Goal: Information Seeking & Learning: Find specific fact

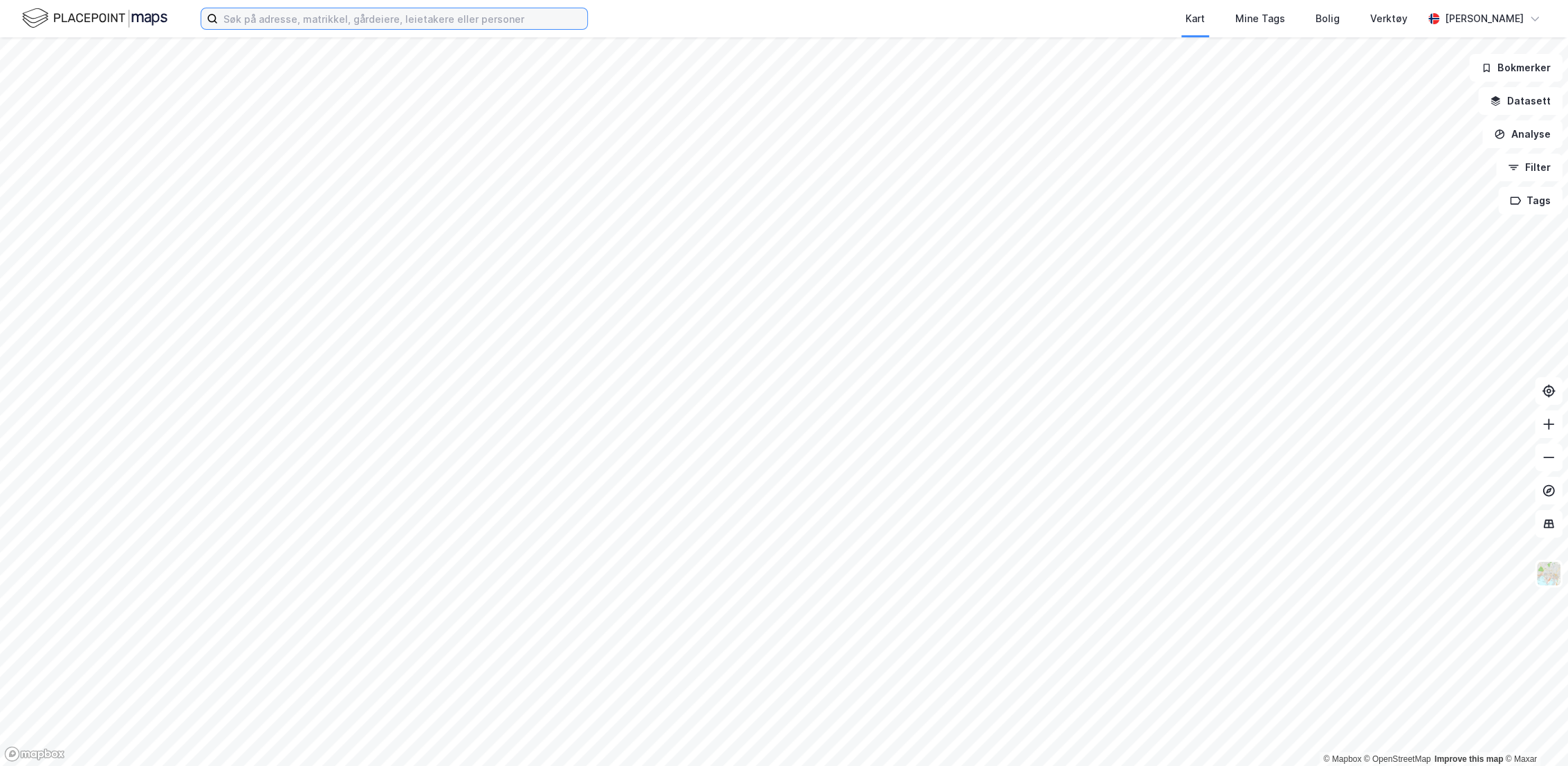
click at [437, 12] on input at bounding box center [402, 18] width 370 height 21
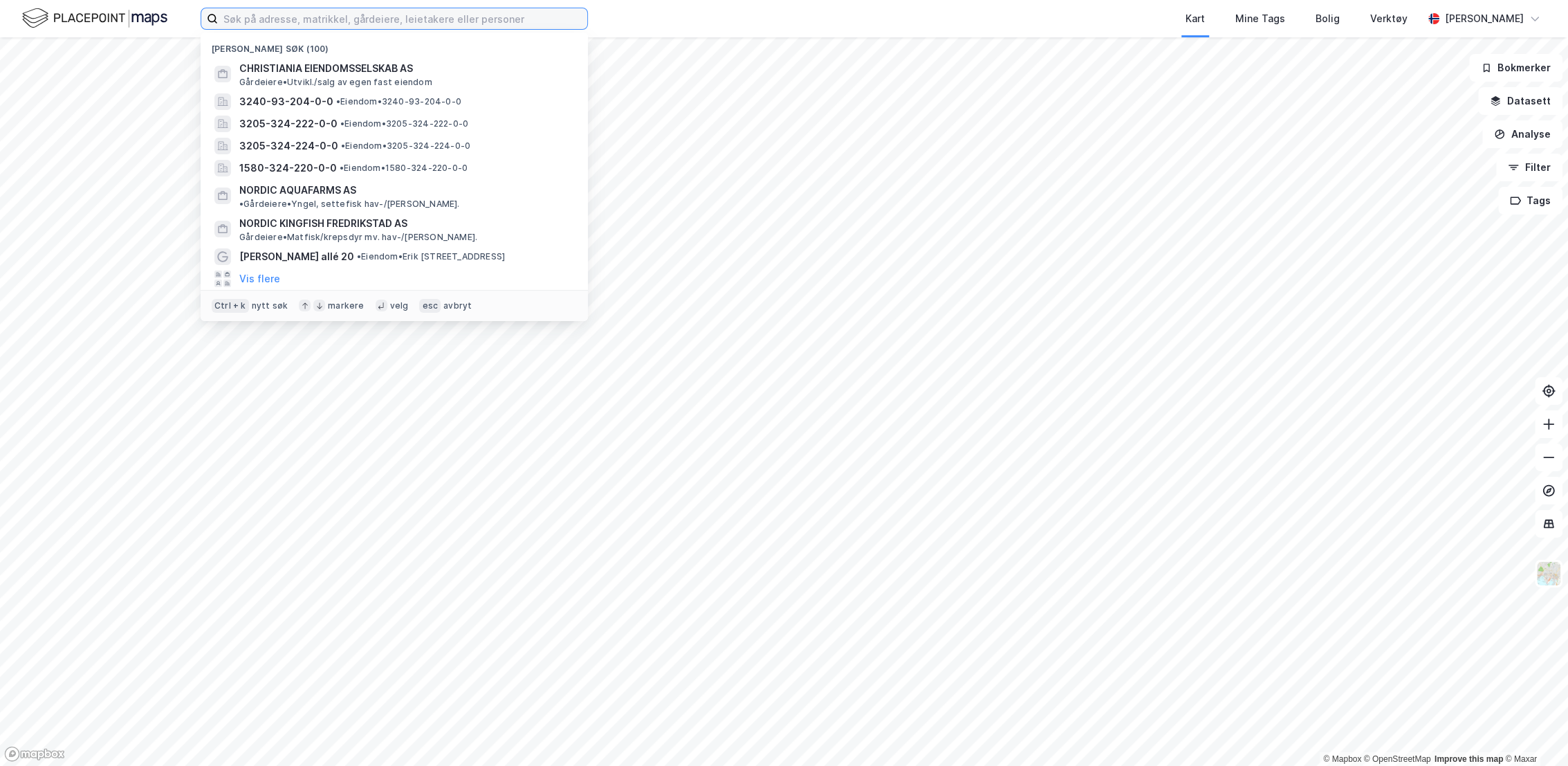
click at [435, 17] on input at bounding box center [402, 18] width 370 height 21
paste input "918308113"
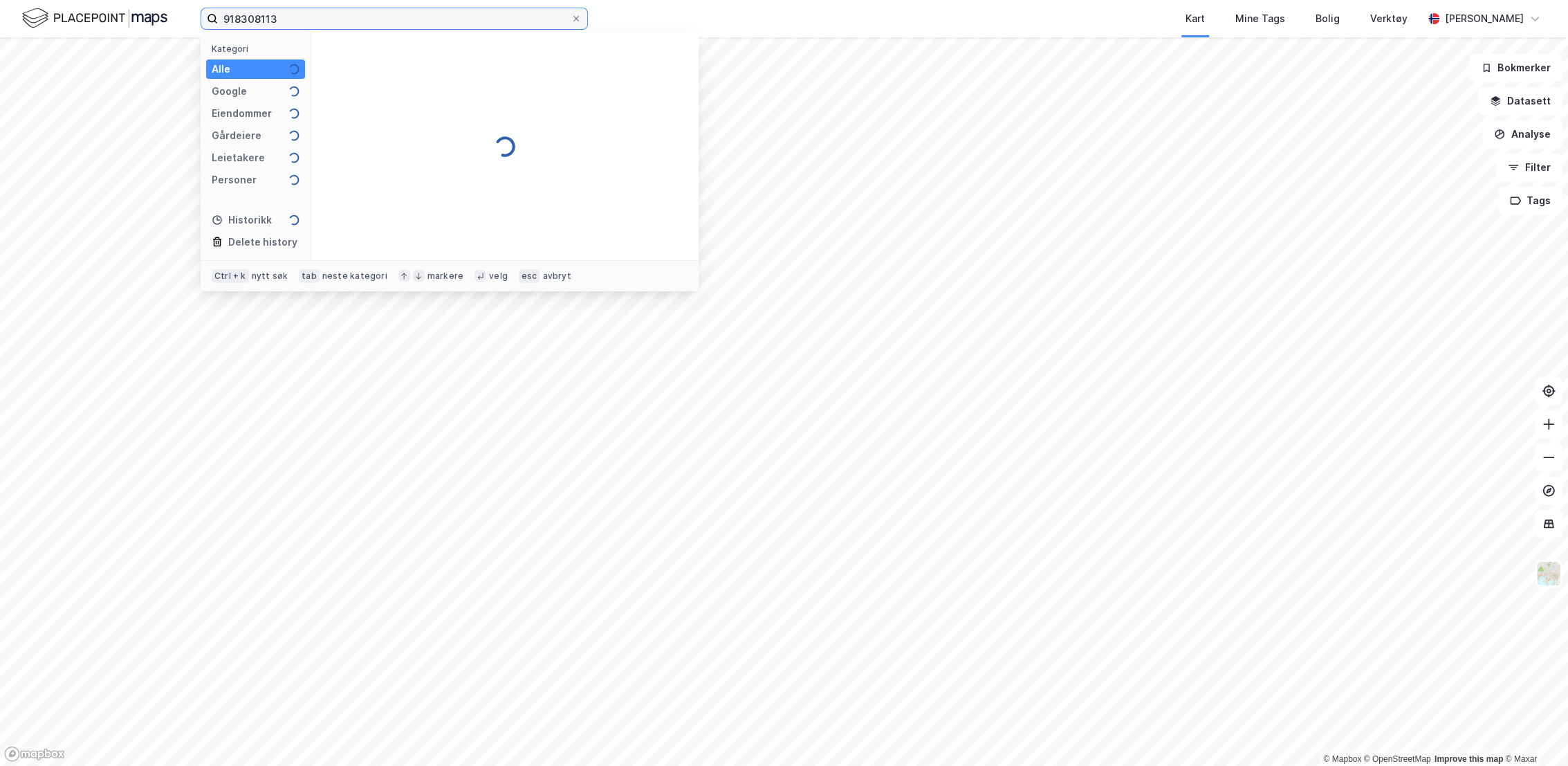
type input "918308113"
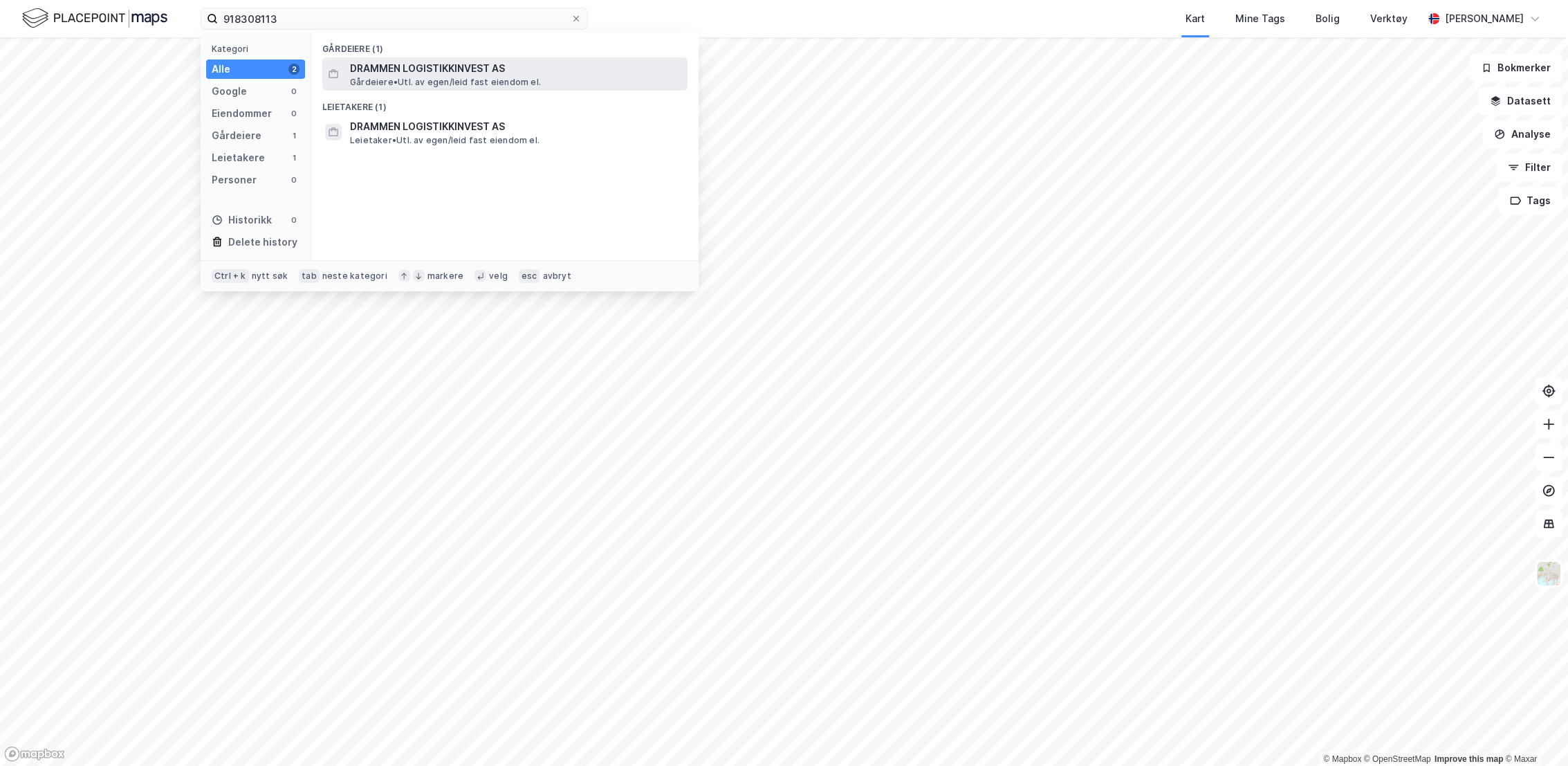
click at [465, 75] on span "DRAMMEN LOGISTIKKINVEST AS" at bounding box center [516, 68] width 332 height 17
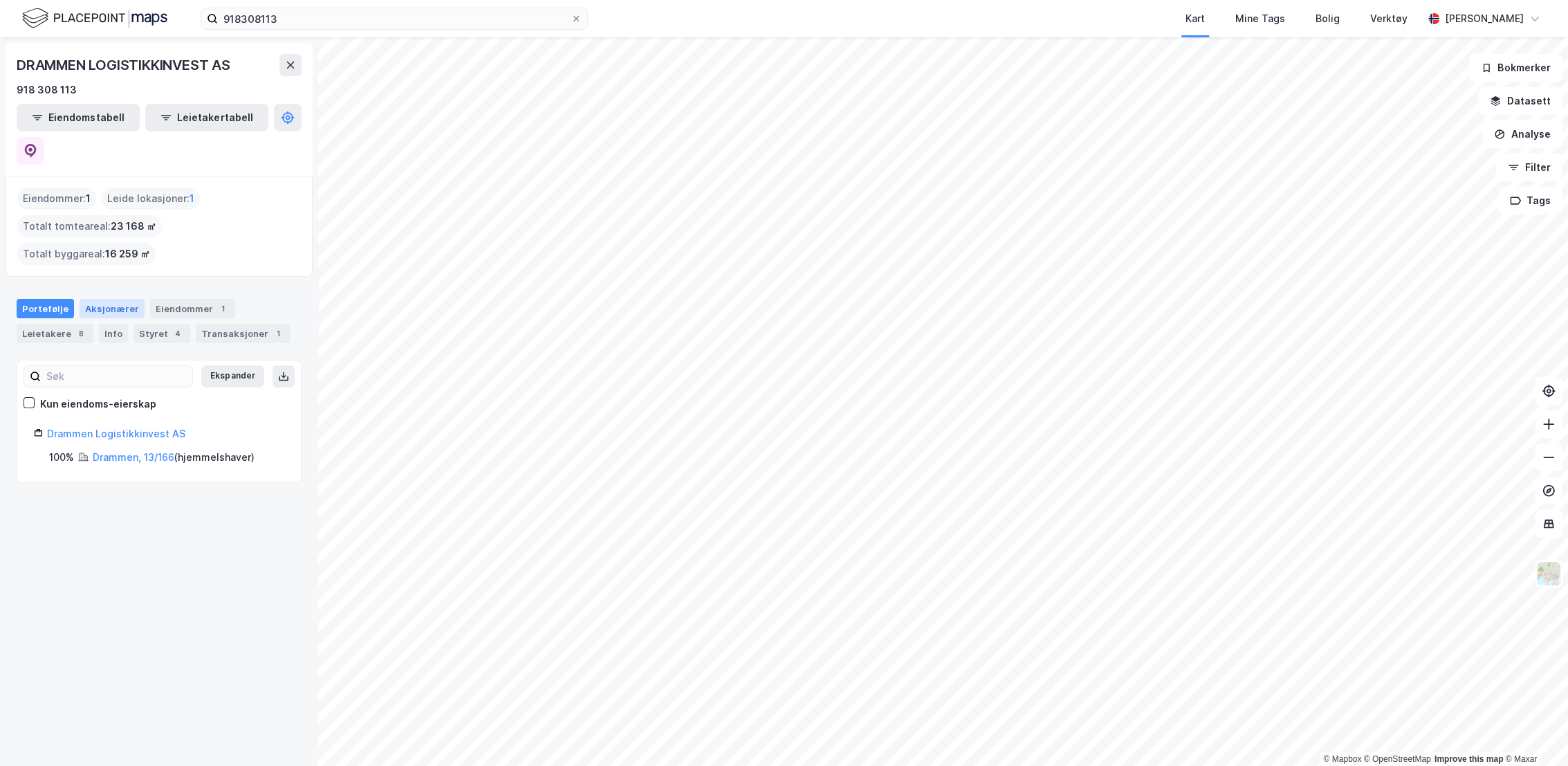
click at [96, 299] on div "Aksjonærer" at bounding box center [112, 308] width 65 height 19
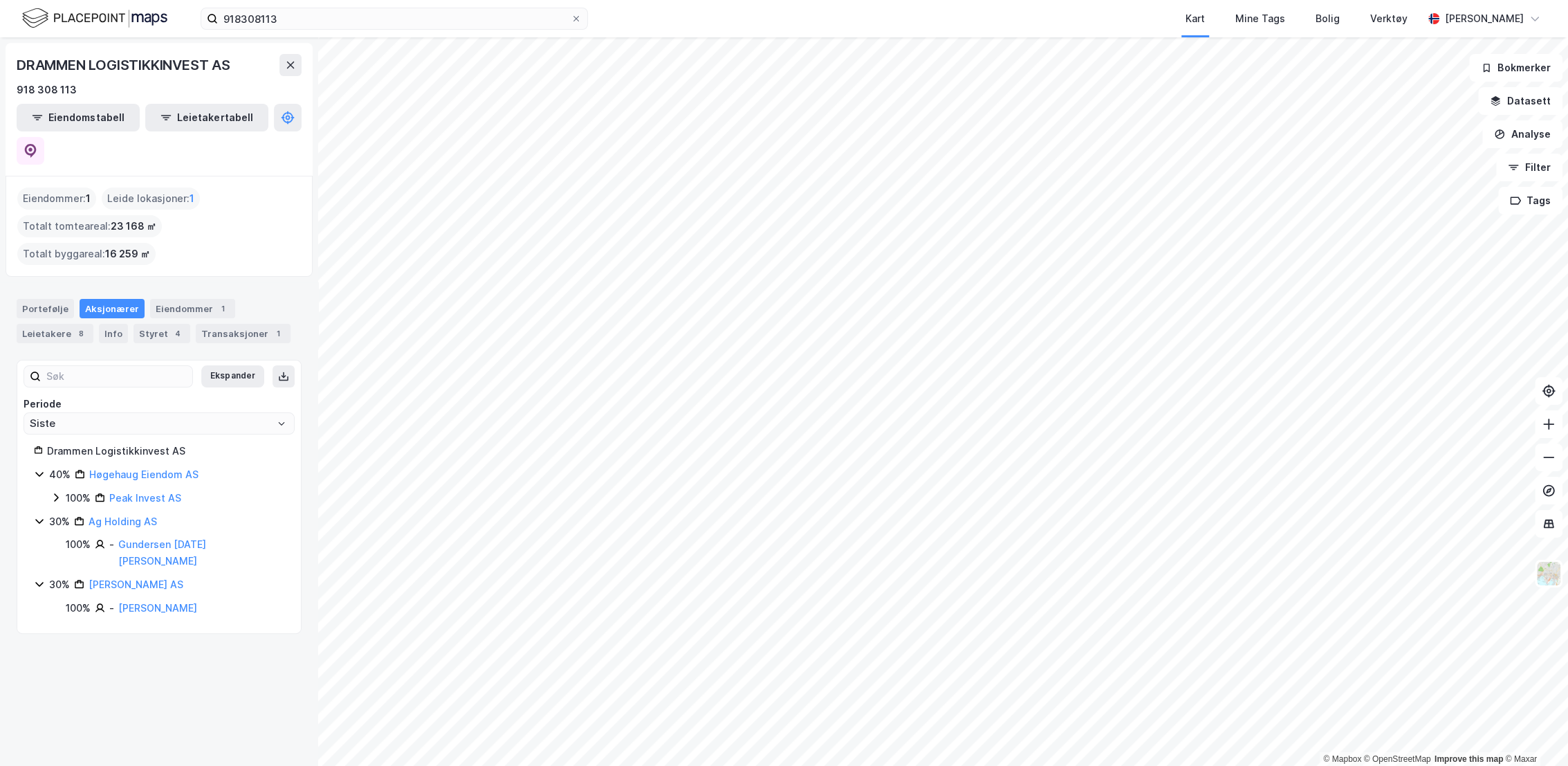
click at [52, 492] on icon at bounding box center [56, 497] width 11 height 11
click at [39, 602] on icon at bounding box center [39, 606] width 11 height 11
drag, startPoint x: 39, startPoint y: 533, endPoint x: 195, endPoint y: 605, distance: 171.8
click at [195, 609] on div "DRAMMEN LOGISTIKKINVEST AS 918 308 113 Eiendomstabell Leietakertabell Eiendomme…" at bounding box center [159, 401] width 318 height 729
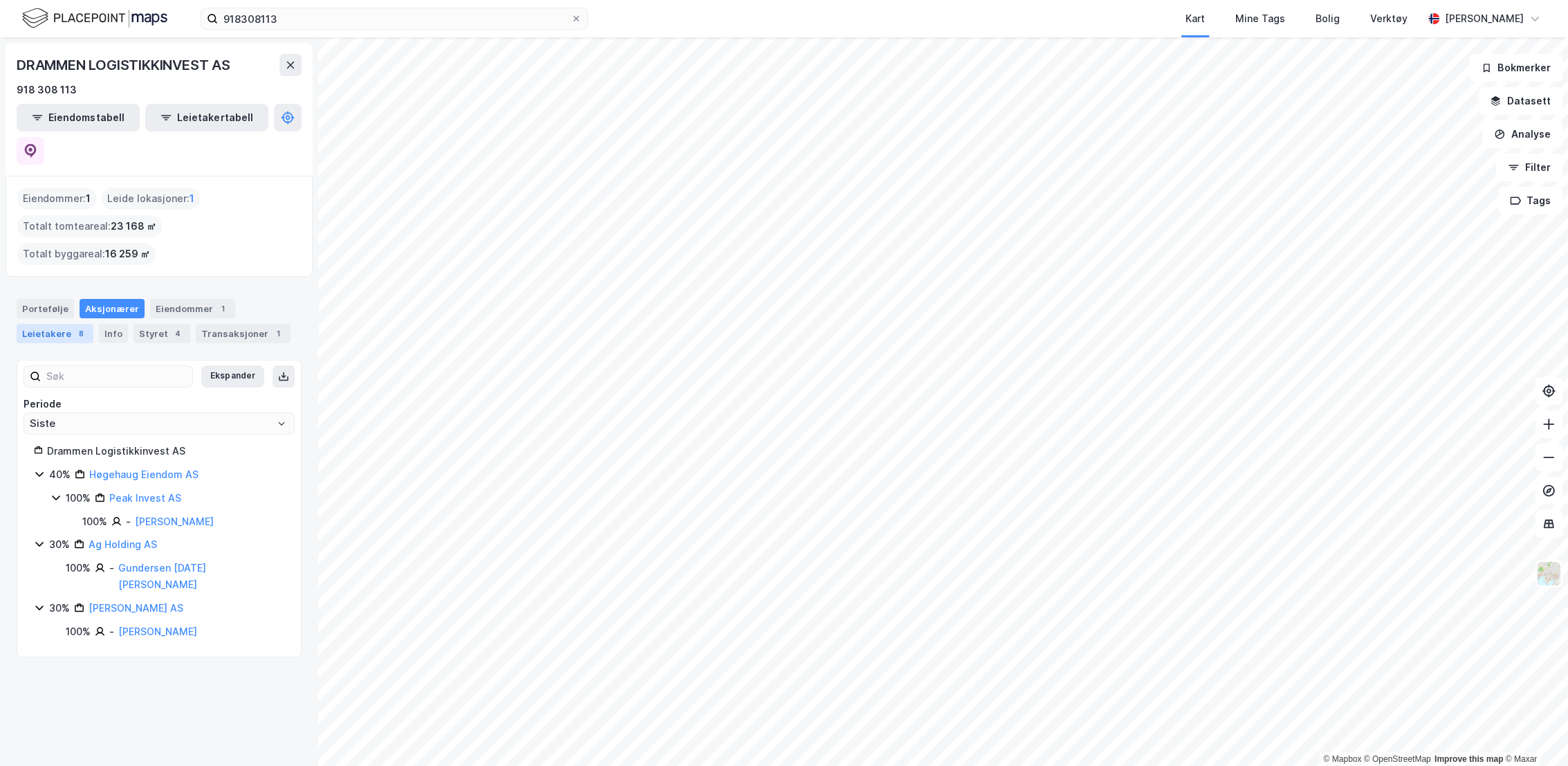
click at [61, 324] on div "Leietakere 8" at bounding box center [55, 333] width 76 height 19
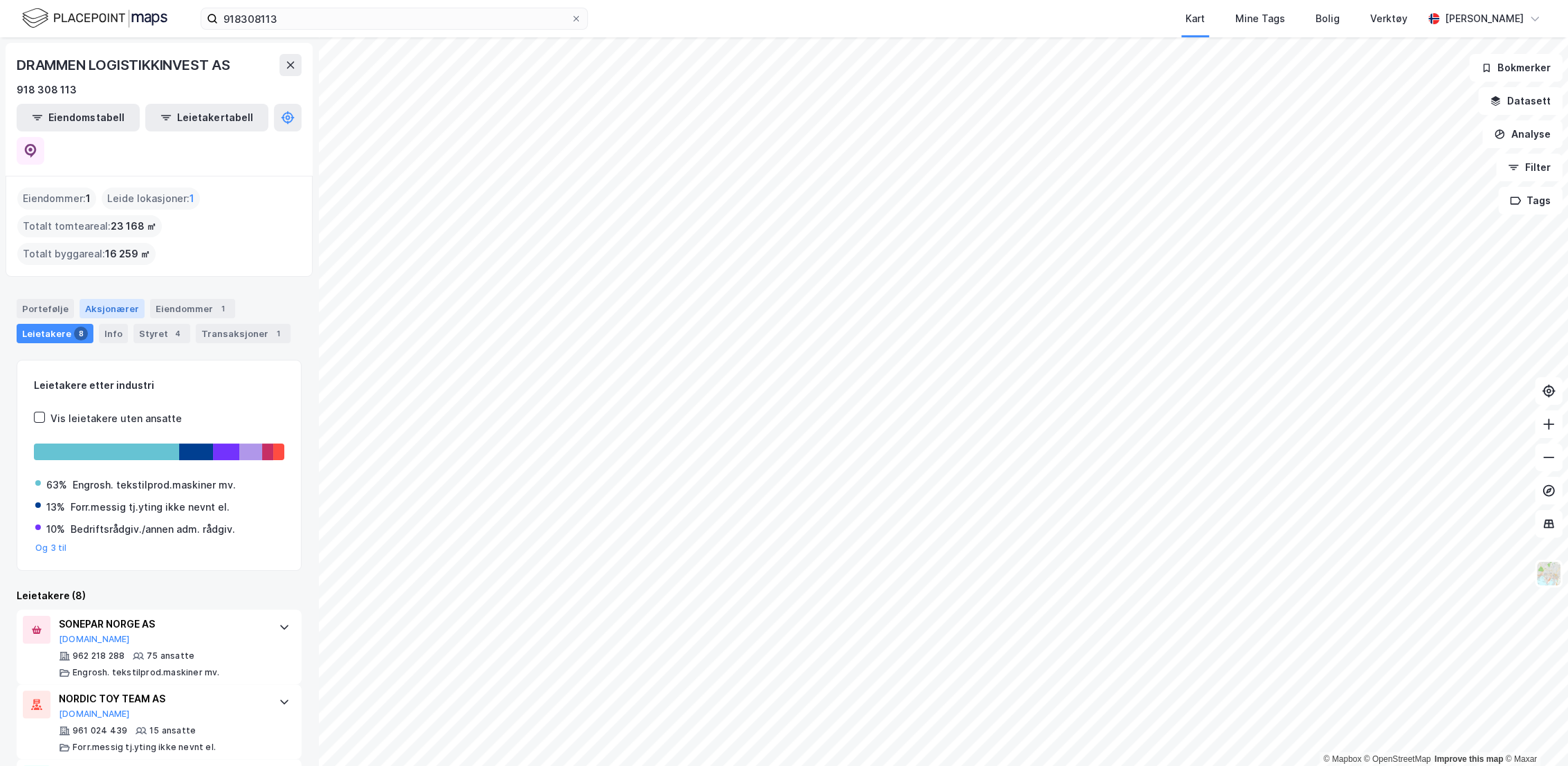
click at [106, 299] on div "Aksjonærer" at bounding box center [112, 308] width 65 height 19
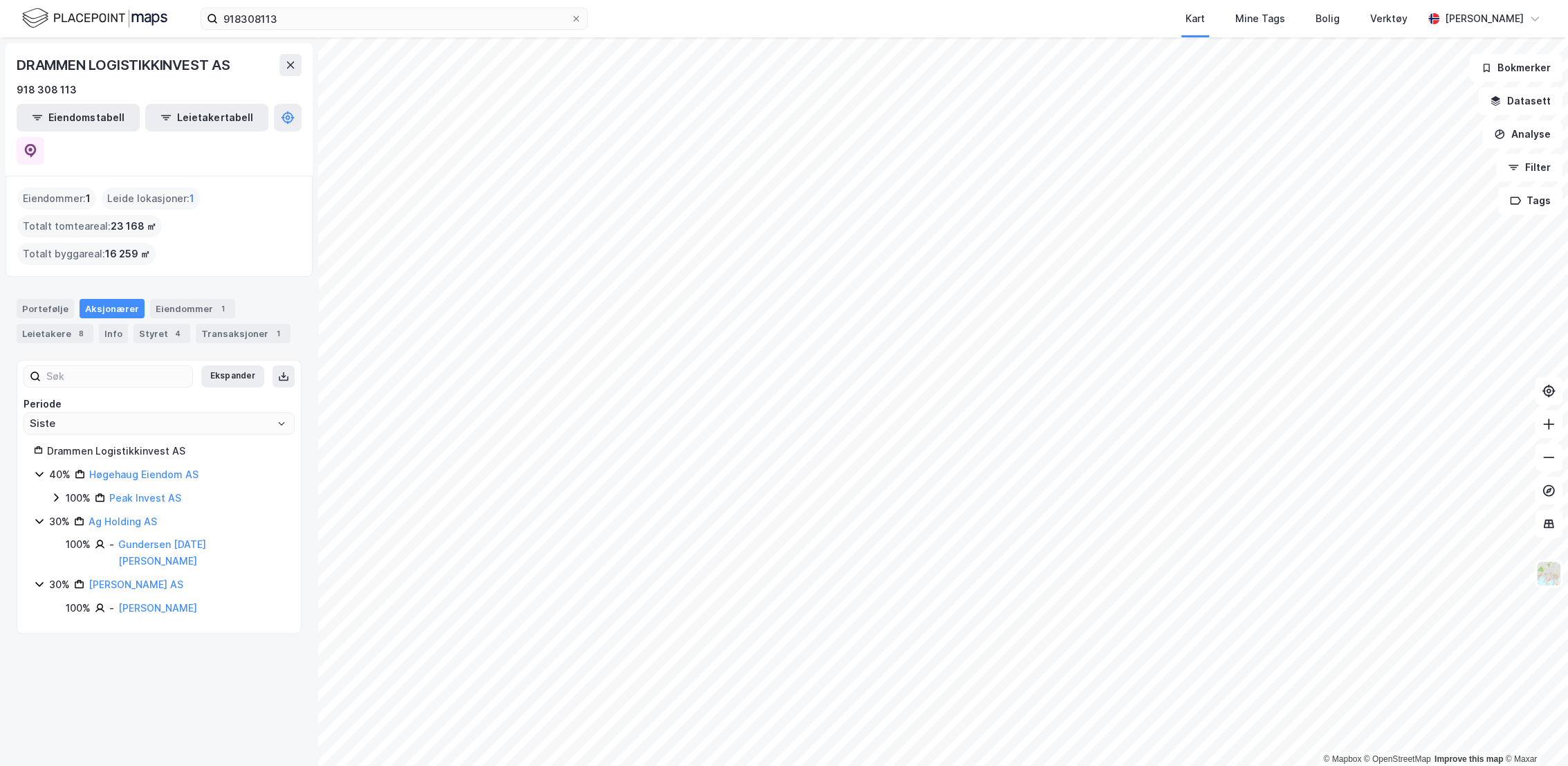
click at [56, 493] on icon at bounding box center [56, 498] width 4 height 8
click at [238, 536] on div "30% Ag Holding AS 100% - Gundersen [DATE][PERSON_NAME]" at bounding box center [159, 564] width 250 height 56
drag, startPoint x: 240, startPoint y: 458, endPoint x: 129, endPoint y: 457, distance: 111.0
click at [129, 513] on div "100% - [PERSON_NAME]" at bounding box center [183, 522] width 202 height 17
copy div "[PERSON_NAME]"
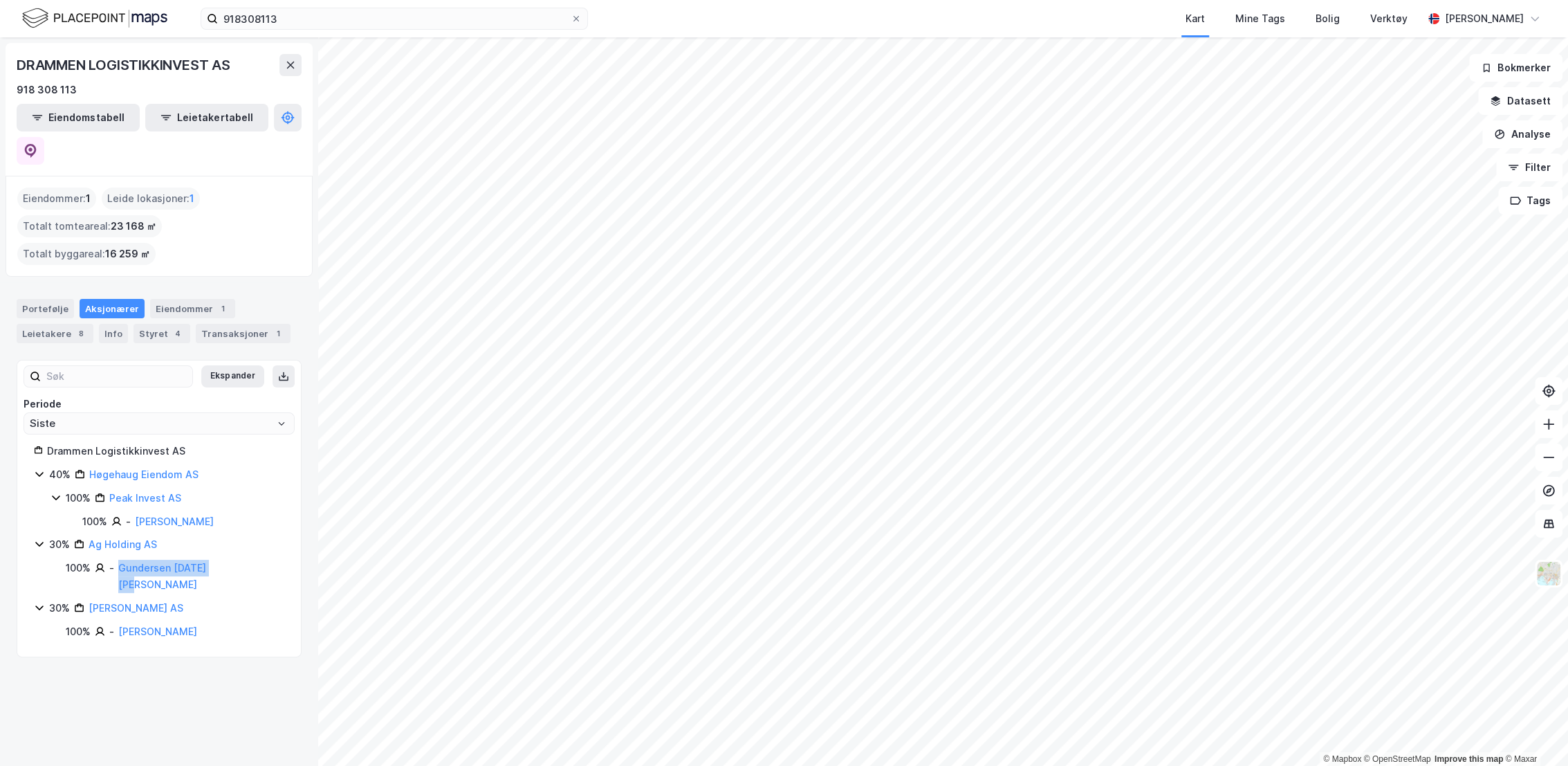
drag, startPoint x: 243, startPoint y: 509, endPoint x: 117, endPoint y: 506, distance: 126.0
click at [117, 559] on div "100% - [PERSON_NAME] [DATE] [PERSON_NAME]" at bounding box center [174, 576] width 219 height 33
copy link "Gundersen [DATE] [PERSON_NAME]"
drag, startPoint x: 214, startPoint y: 552, endPoint x: 118, endPoint y: 554, distance: 96.0
click at [118, 623] on div "100% - [PERSON_NAME]" at bounding box center [174, 631] width 219 height 17
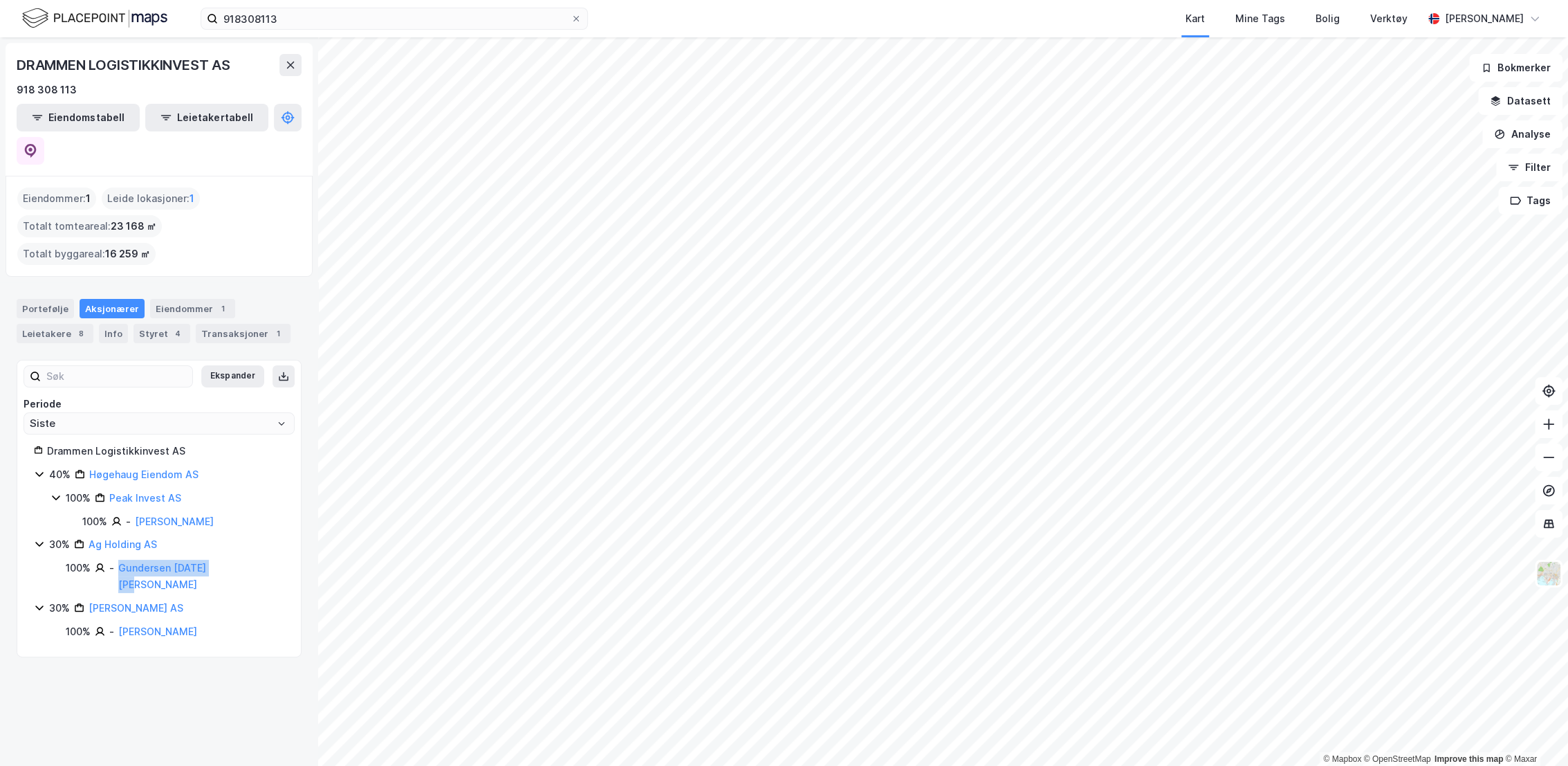
copy link "[PERSON_NAME]"
